Goal: Find specific page/section: Find specific page/section

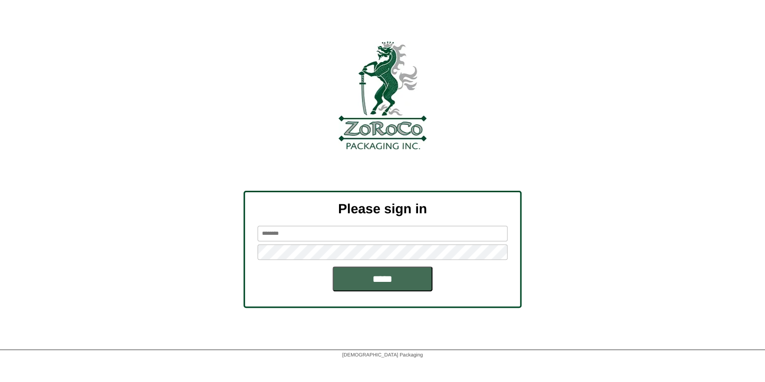
type input "*******"
click at [391, 279] on input "*****" at bounding box center [383, 278] width 100 height 25
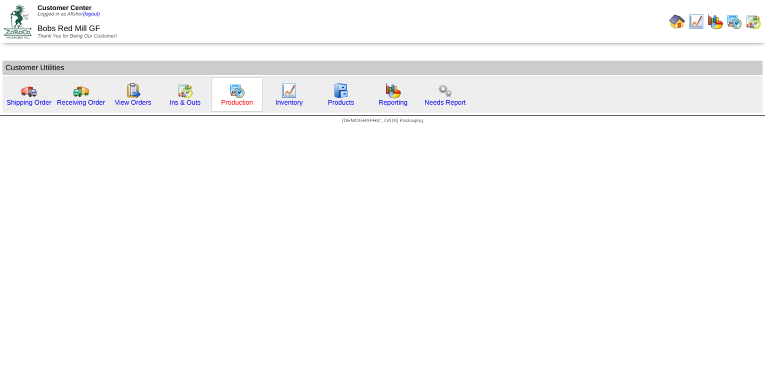
click at [235, 104] on link "Production" at bounding box center [237, 103] width 32 height 8
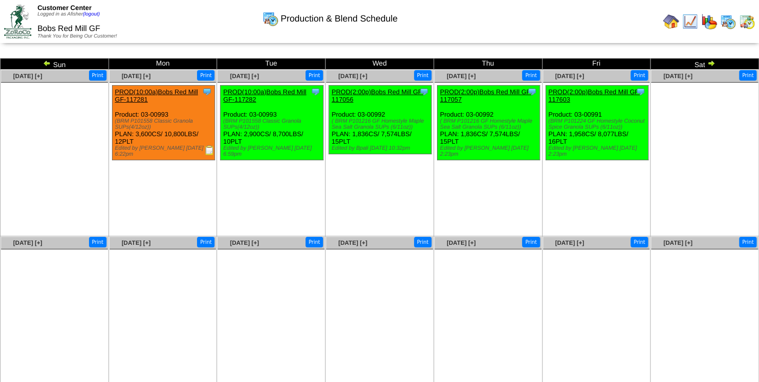
click at [210, 151] on img at bounding box center [210, 150] width 10 height 10
